Goal: Information Seeking & Learning: Find specific fact

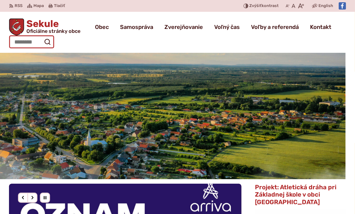
click at [27, 42] on input "Hľadať:" at bounding box center [31, 41] width 45 height 13
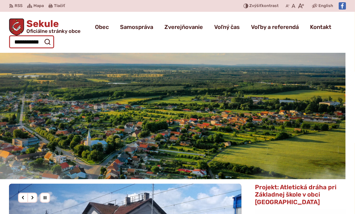
scroll to position [0, 3]
type input "**********"
click at [42, 37] on button "Odoslať vyhľadávací formulár" at bounding box center [47, 42] width 10 height 10
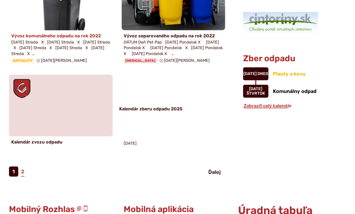
scroll to position [477, 0]
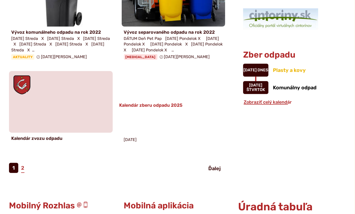
click at [167, 107] on h3 "Kalendár zberu odpadu 2025" at bounding box center [168, 105] width 99 height 5
